Goal: Find specific page/section: Find specific page/section

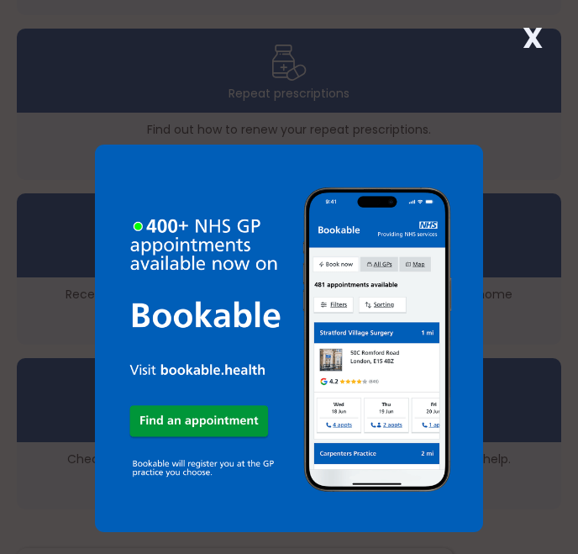
scroll to position [841, 0]
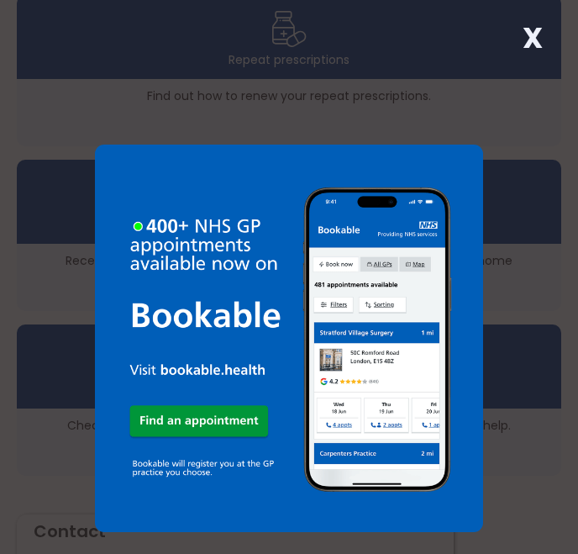
click at [465, 166] on img at bounding box center [289, 339] width 388 height 388
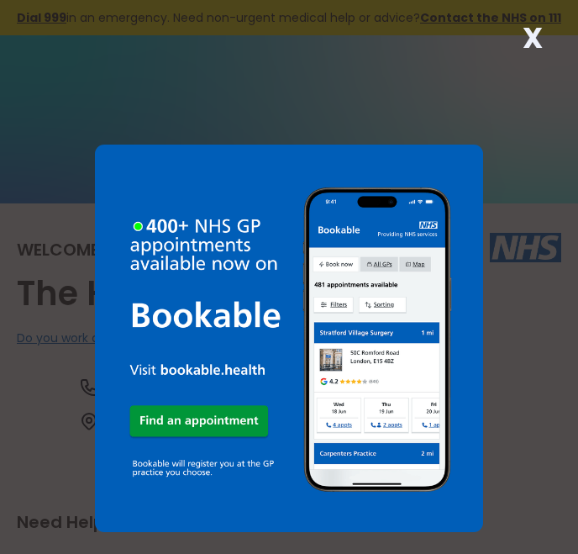
click at [533, 42] on strong "X" at bounding box center [533, 38] width 20 height 40
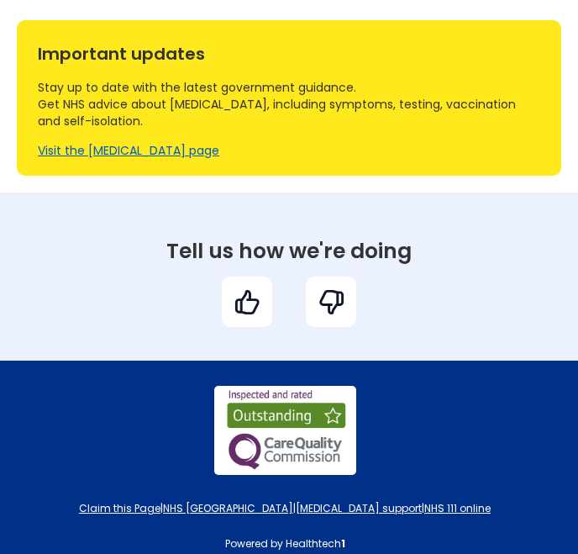
scroll to position [2732, 0]
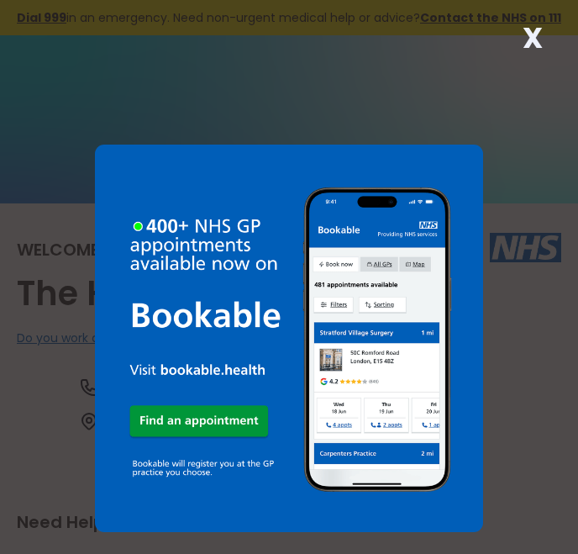
click at [527, 40] on strong "X" at bounding box center [533, 38] width 20 height 40
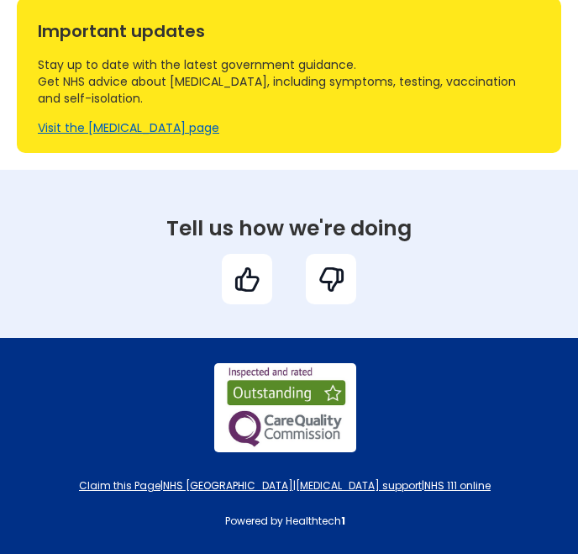
scroll to position [2732, 0]
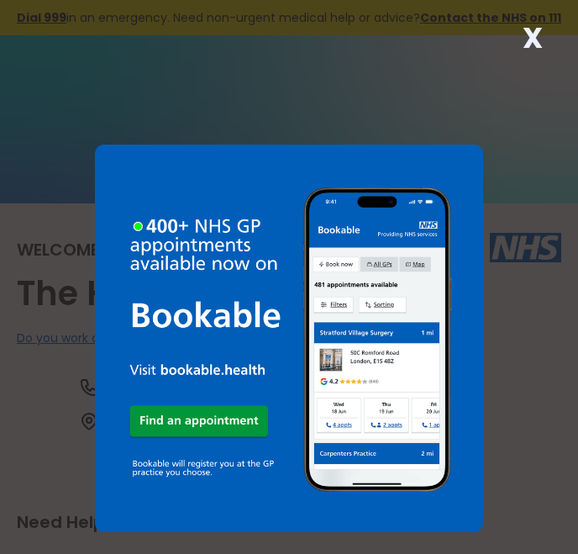
click at [532, 31] on strong "X" at bounding box center [533, 38] width 20 height 40
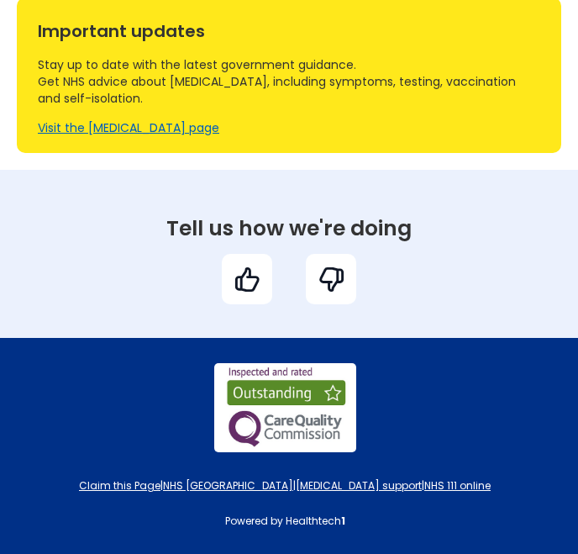
scroll to position [2732, 0]
